Goal: Find specific fact: Find specific fact

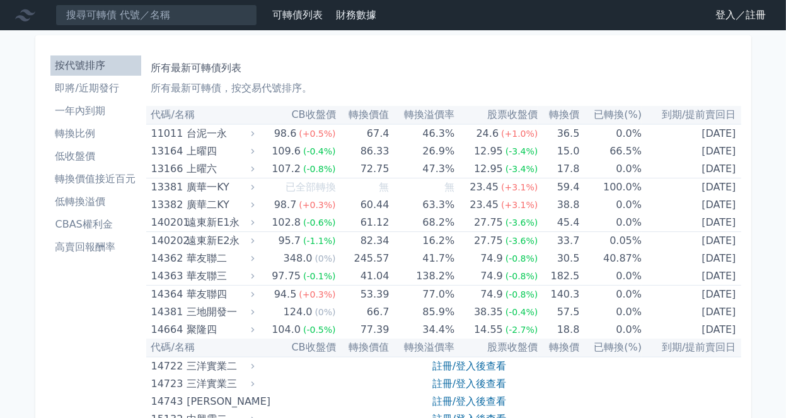
click at [722, 20] on link "登入／註冊" at bounding box center [740, 15] width 71 height 20
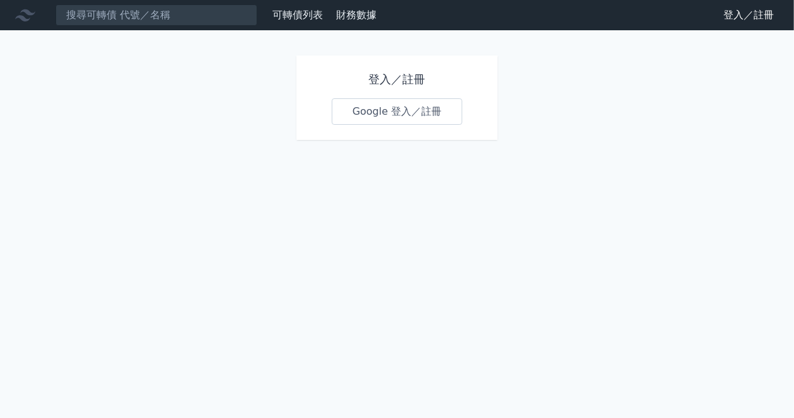
click at [390, 98] on div "登入／註冊 Google 登入／註冊" at bounding box center [397, 97] width 202 height 84
click at [389, 111] on link "Google 登入／註冊" at bounding box center [397, 111] width 131 height 26
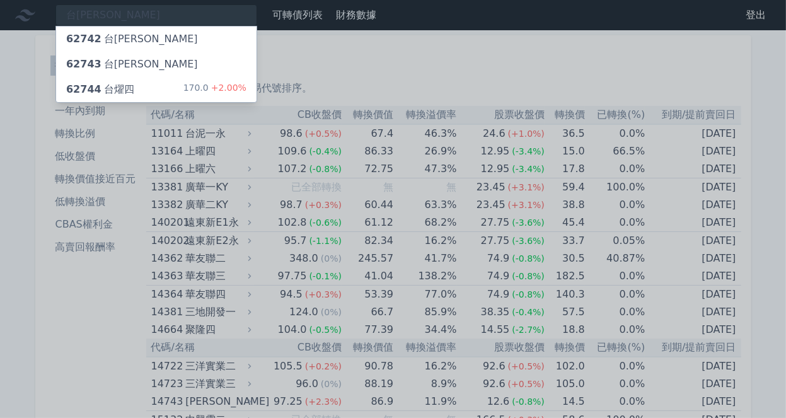
type input "台[PERSON_NAME]"
click at [178, 89] on div "62744 台燿四 170.0 +2.00%" at bounding box center [156, 89] width 200 height 25
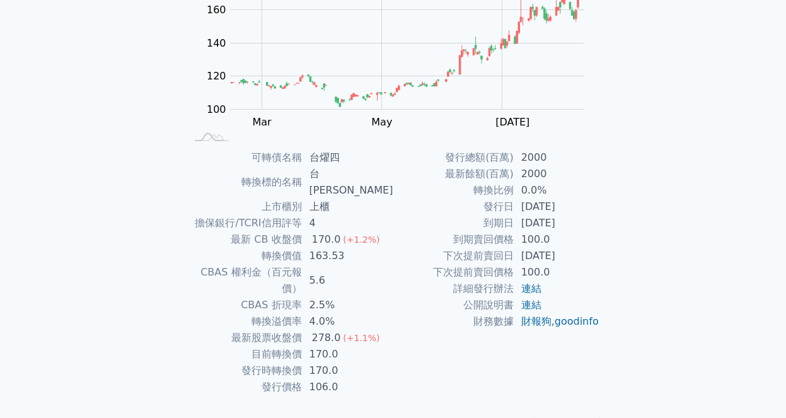
scroll to position [14, 0]
